Goal: Navigation & Orientation: Find specific page/section

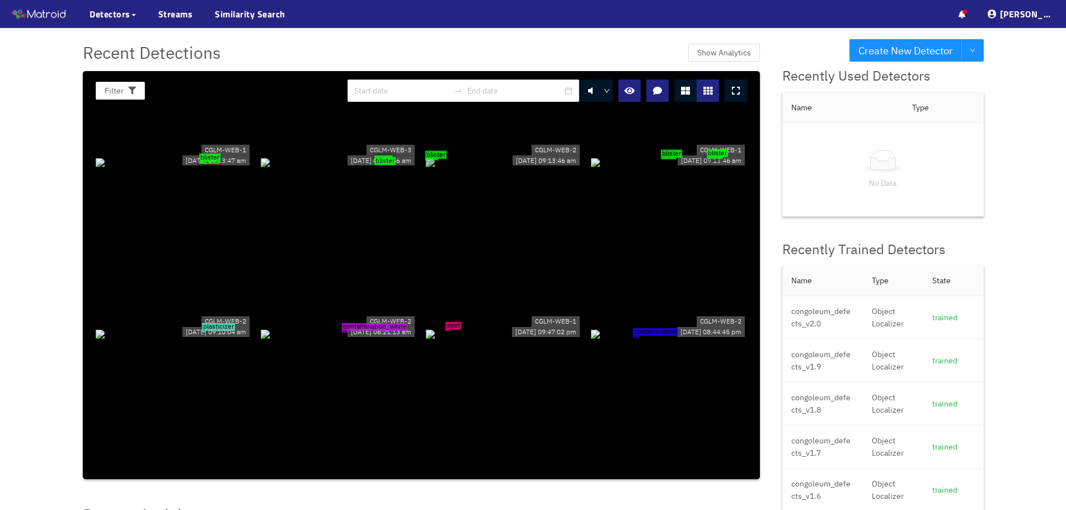
scroll to position [672, 0]
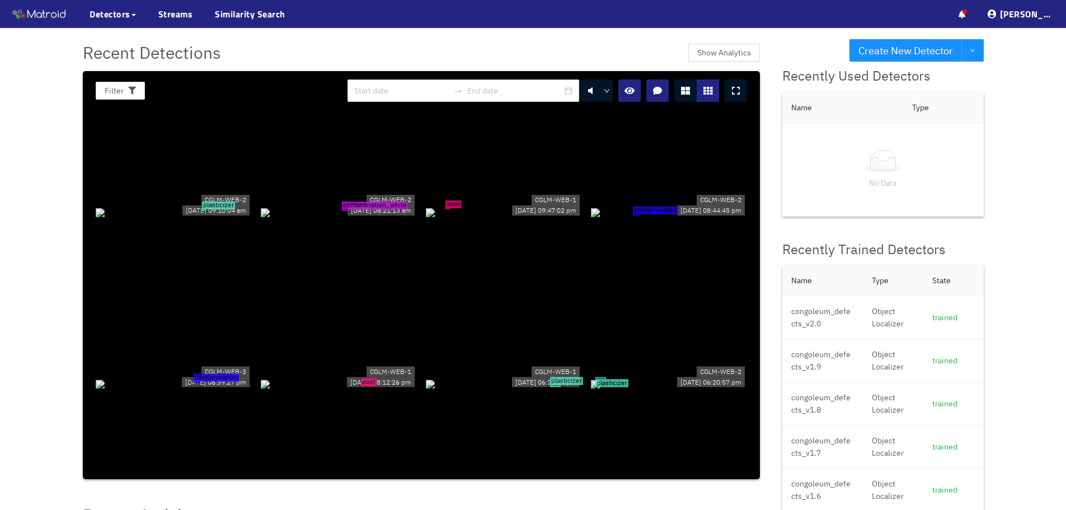
click at [457, 205] on div "soot" at bounding box center [504, 211] width 156 height 12
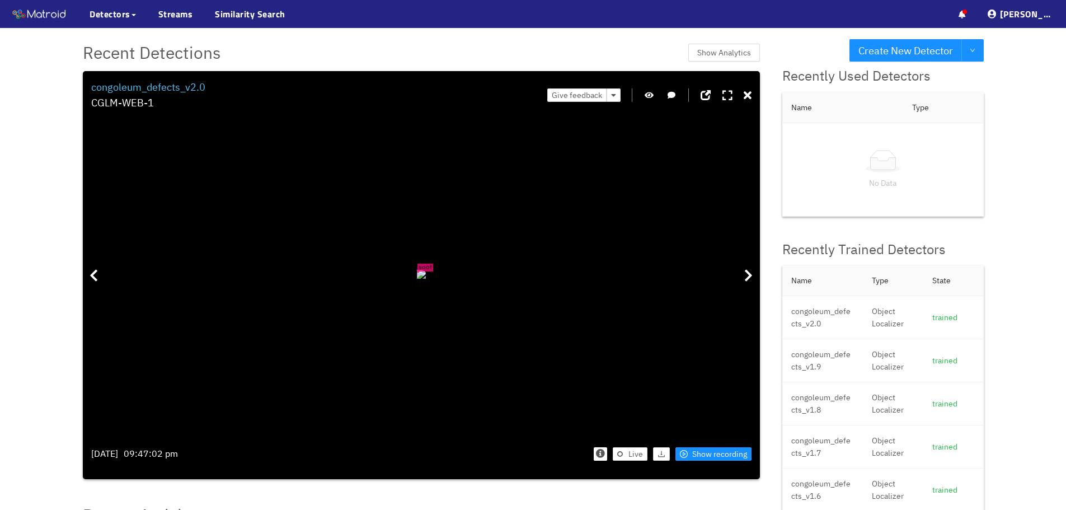
click at [650, 91] on icon "button" at bounding box center [649, 95] width 9 height 8
click at [744, 95] on icon at bounding box center [748, 95] width 8 height 11
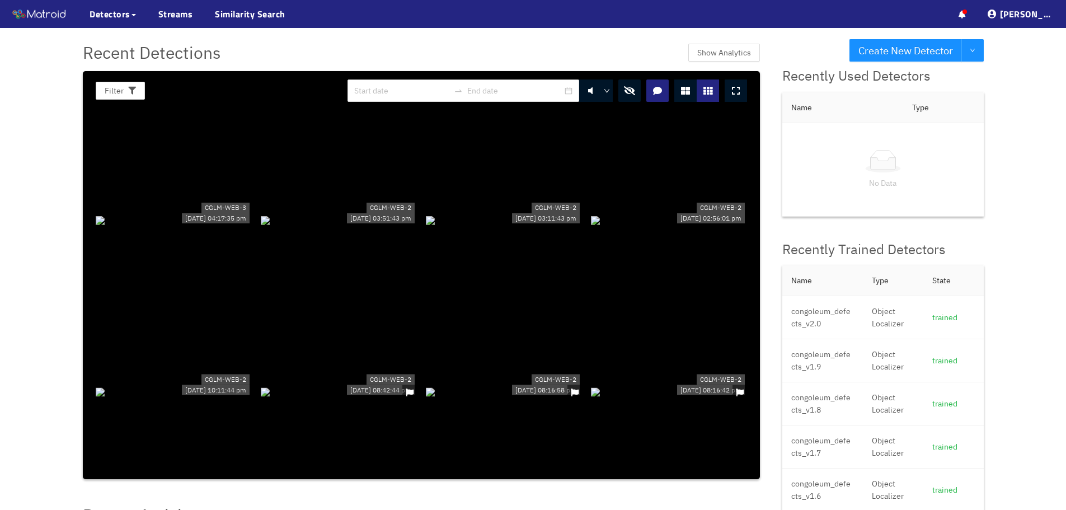
scroll to position [1007, 0]
click at [624, 90] on icon "button" at bounding box center [629, 90] width 11 height 9
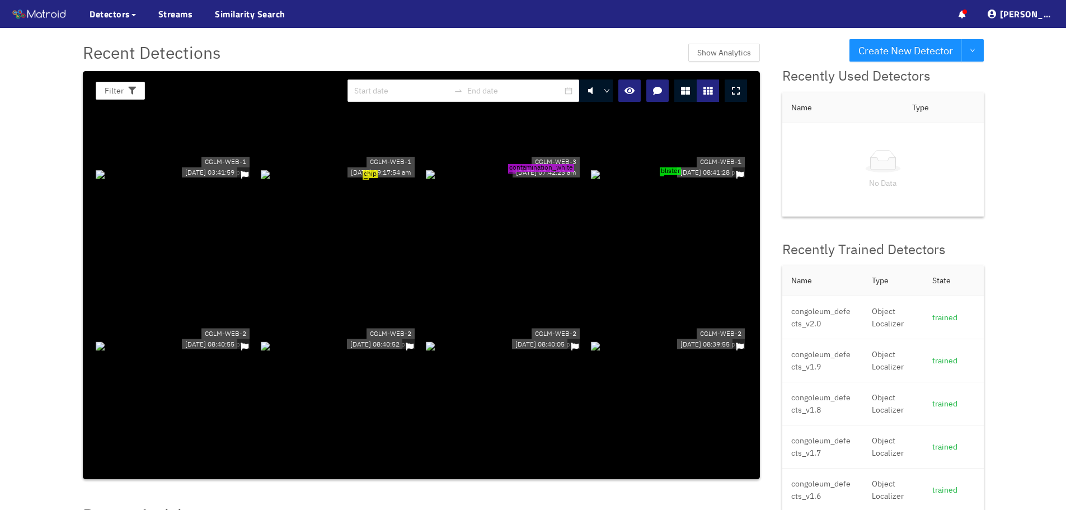
scroll to position [2575, 0]
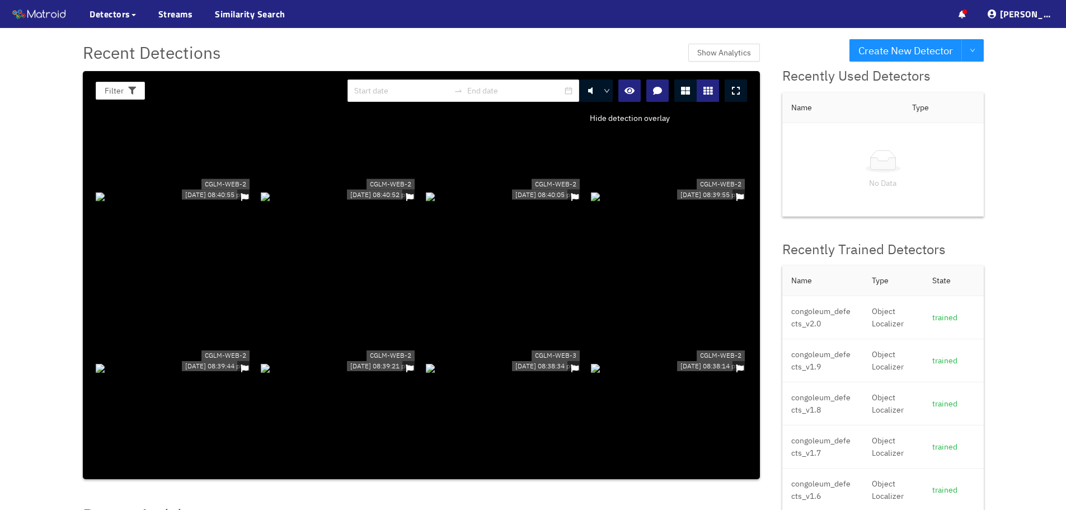
click at [627, 92] on icon "button" at bounding box center [630, 90] width 10 height 9
click at [627, 92] on icon "button" at bounding box center [629, 90] width 11 height 9
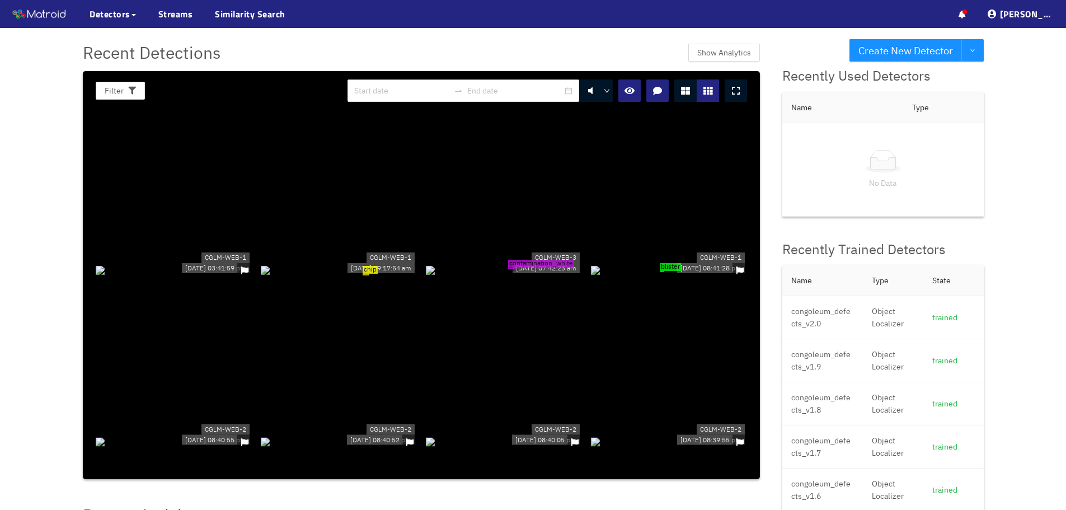
scroll to position [2295, 0]
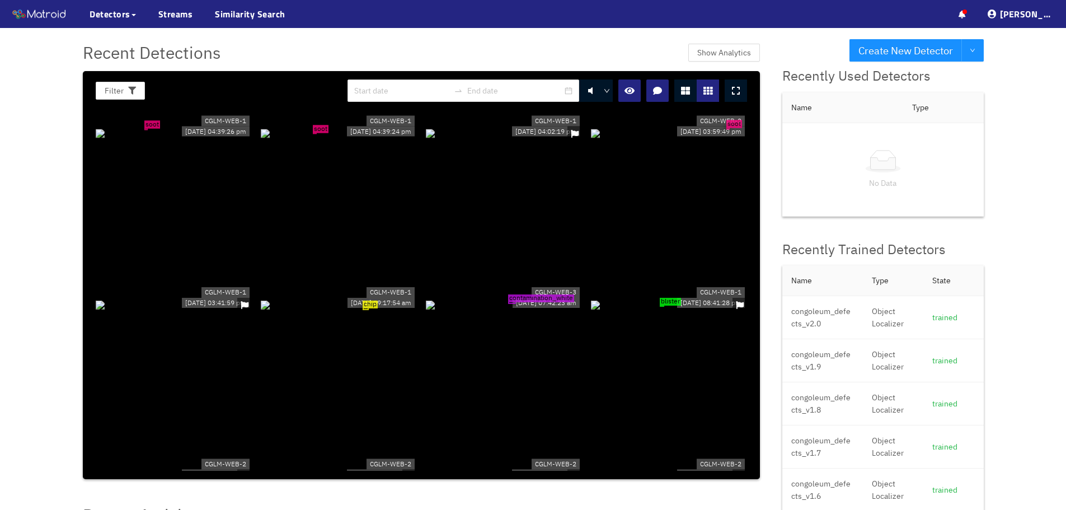
click at [242, 470] on div at bounding box center [244, 477] width 15 height 15
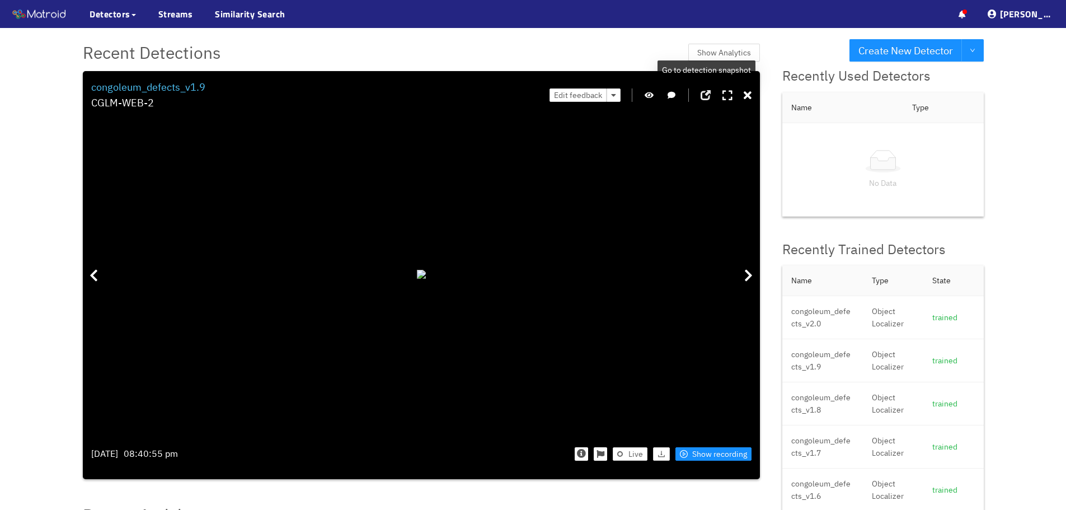
click at [708, 95] on span at bounding box center [706, 95] width 10 height 10
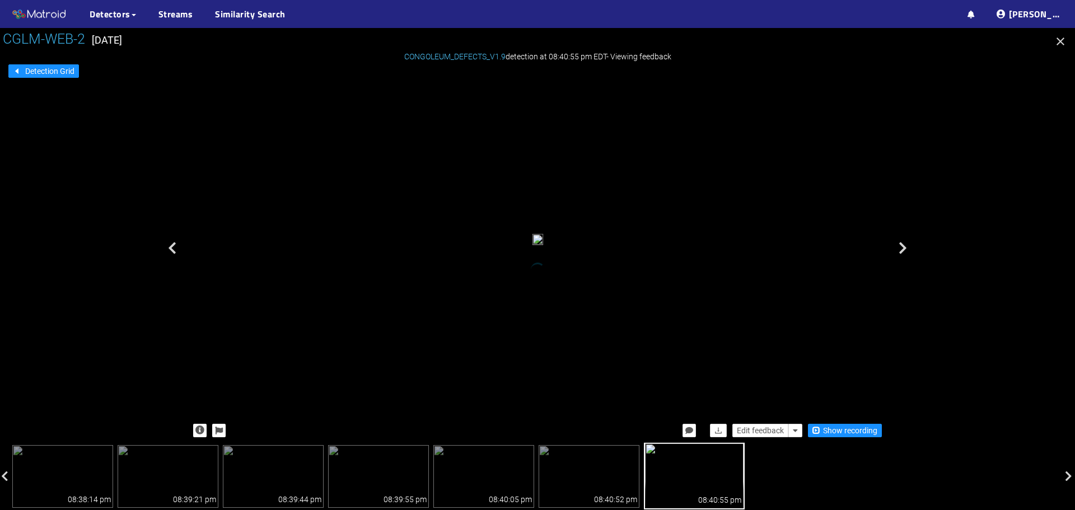
click at [1058, 40] on icon "button" at bounding box center [1060, 41] width 8 height 8
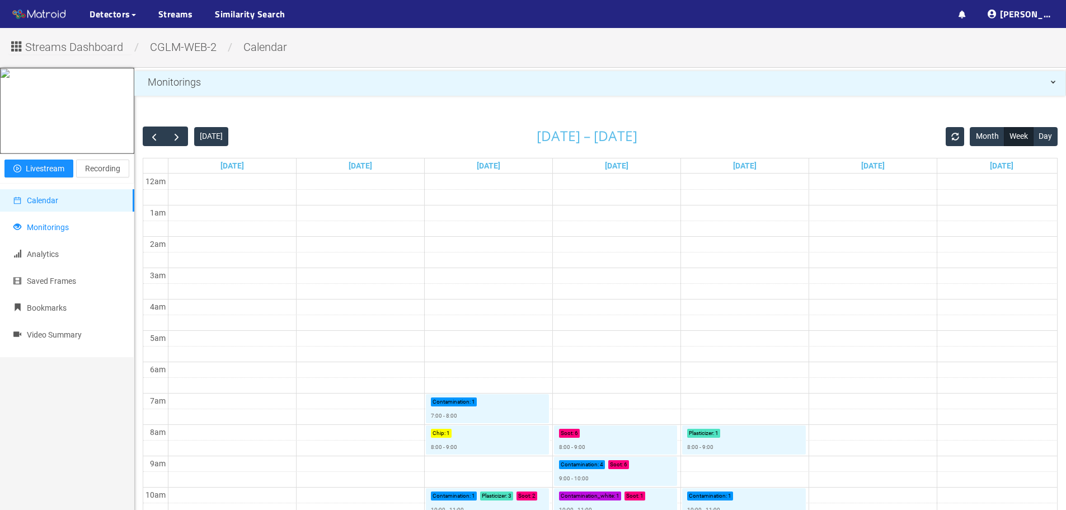
click at [77, 238] on li "Monitorings" at bounding box center [67, 227] width 134 height 22
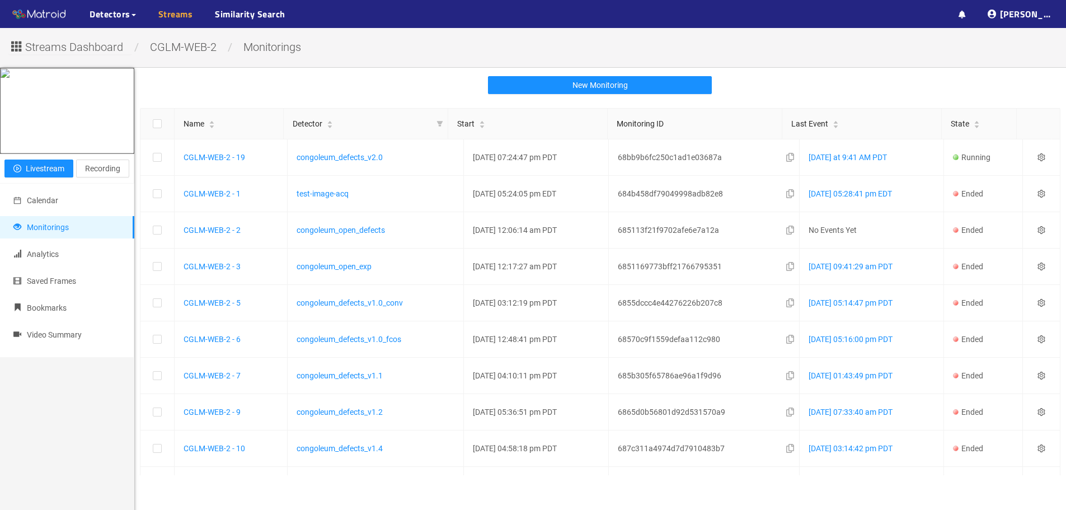
click at [173, 12] on link "Streams" at bounding box center [175, 13] width 35 height 13
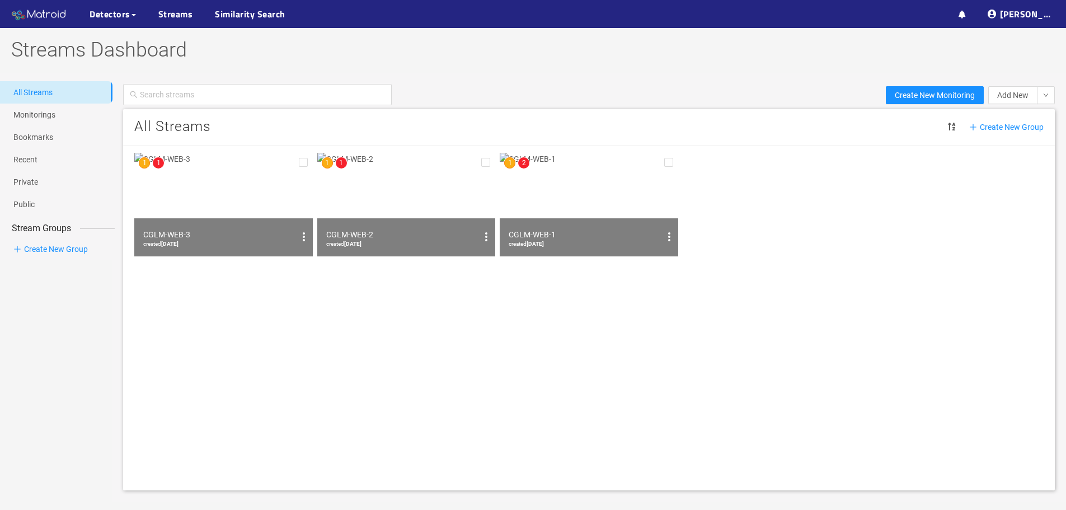
click at [59, 15] on img at bounding box center [39, 14] width 56 height 17
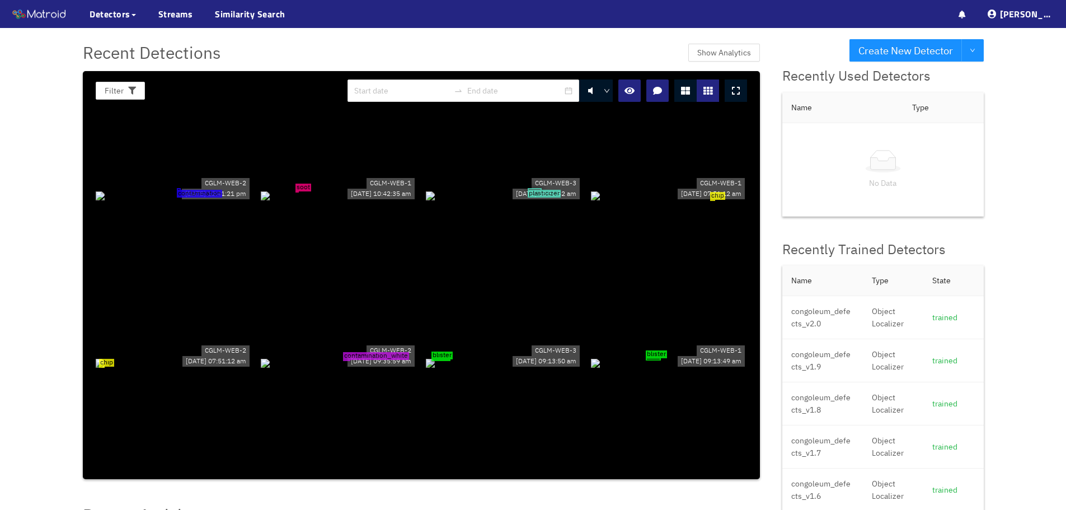
click at [553, 189] on div "plasticizer" at bounding box center [504, 195] width 156 height 12
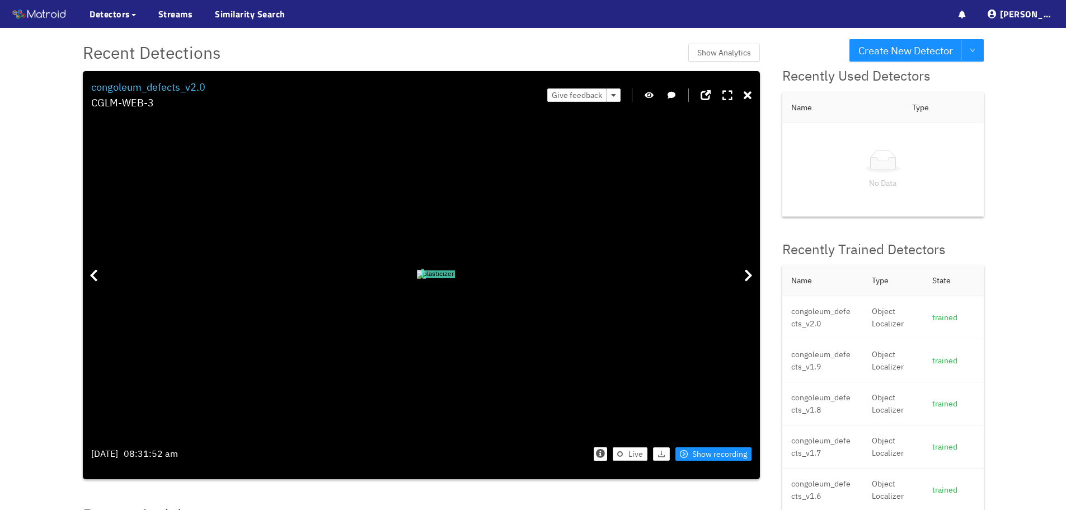
click at [649, 95] on icon "button" at bounding box center [649, 95] width 9 height 8
click at [743, 91] on div "Give feedback" at bounding box center [649, 95] width 204 height 32
click at [747, 92] on icon at bounding box center [748, 95] width 8 height 11
